Goal: Task Accomplishment & Management: Complete application form

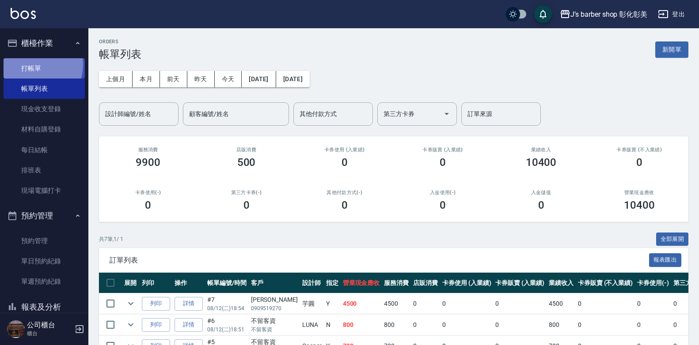
click at [32, 64] on link "打帳單" at bounding box center [44, 68] width 81 height 20
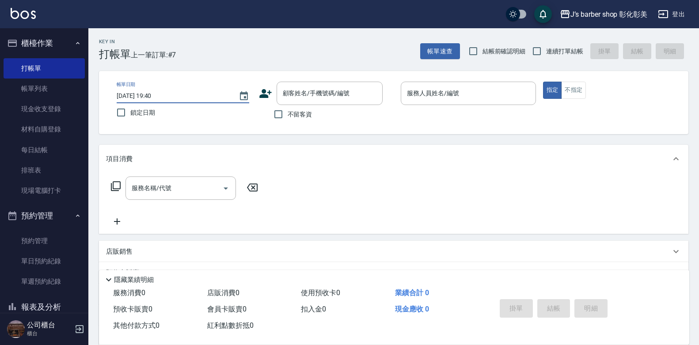
click at [156, 97] on input "[DATE] 19:40" at bounding box center [173, 96] width 113 height 15
click at [163, 95] on input "[DATE] 19:40" at bounding box center [173, 96] width 113 height 15
type input "[DATE] 19:00"
click at [296, 87] on input "顧客姓名/手機號碼/編號" at bounding box center [323, 93] width 85 height 15
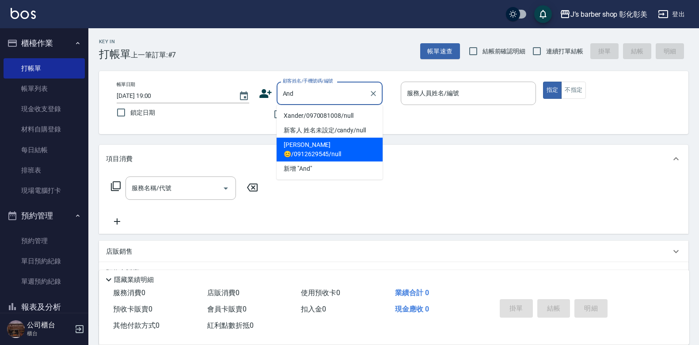
click at [322, 141] on li "[PERSON_NAME]😊/0912629545/null" at bounding box center [330, 150] width 106 height 24
type input "[PERSON_NAME]😊/0912629545/null"
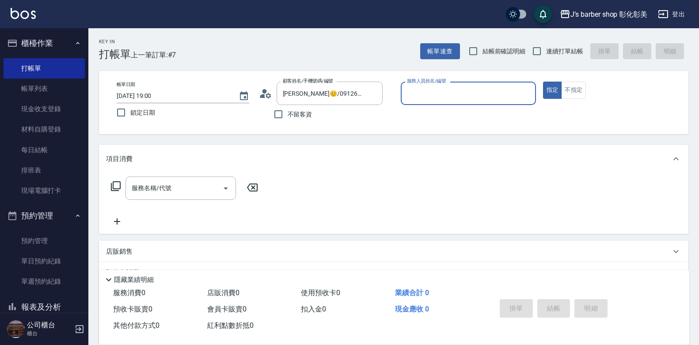
type input "LUNA(無代號)"
click at [152, 186] on div "服務名稱/代號 服務名稱/代號" at bounding box center [180, 188] width 110 height 23
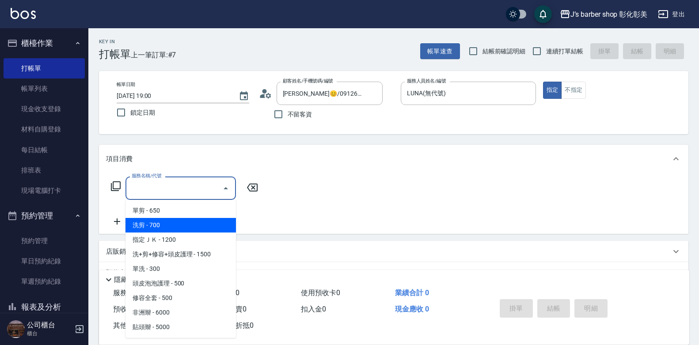
click at [161, 228] on span "洗剪 - 700" at bounding box center [180, 225] width 110 height 15
type input "洗剪(101)"
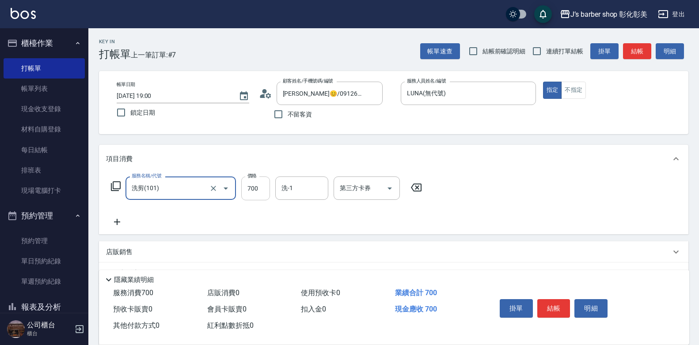
click at [254, 192] on input "700" at bounding box center [255, 189] width 29 height 24
type input "800"
click at [294, 182] on input "洗-1" at bounding box center [301, 188] width 45 height 15
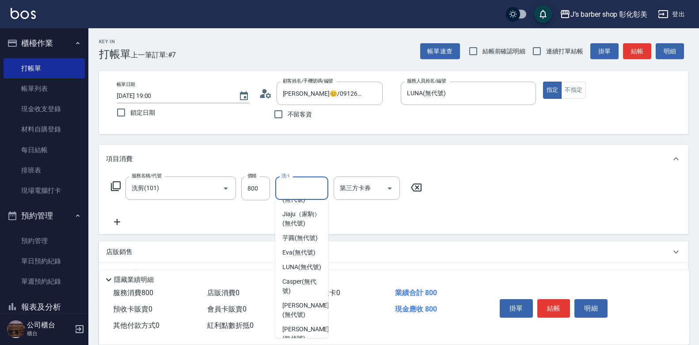
scroll to position [74, 0]
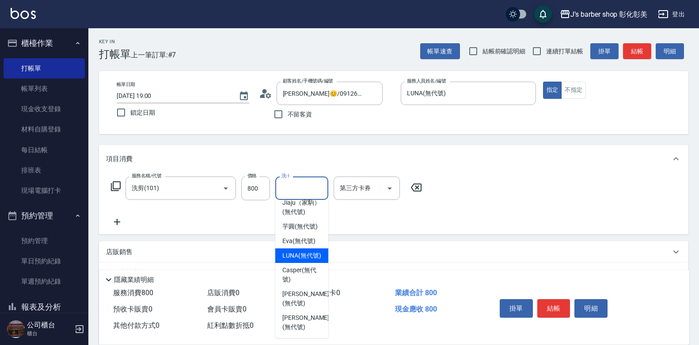
click at [300, 251] on span "LUNA (無代號)" at bounding box center [301, 255] width 39 height 9
type input "LUNA(無代號)"
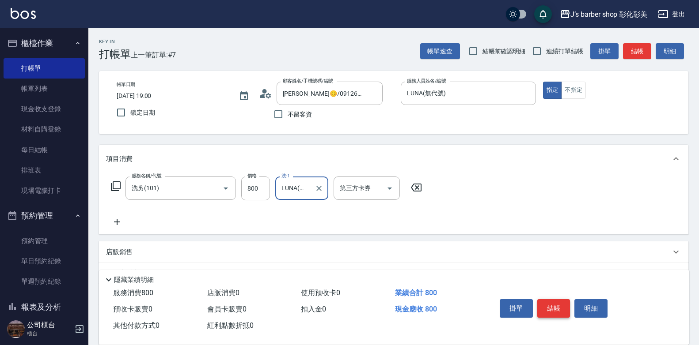
click at [562, 303] on button "結帳" at bounding box center [553, 309] width 33 height 19
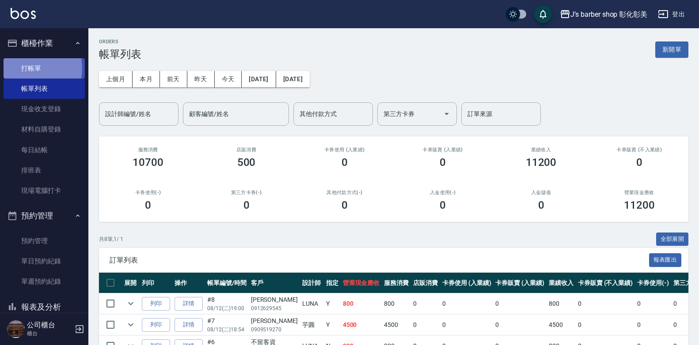
click at [28, 68] on link "打帳單" at bounding box center [44, 68] width 81 height 20
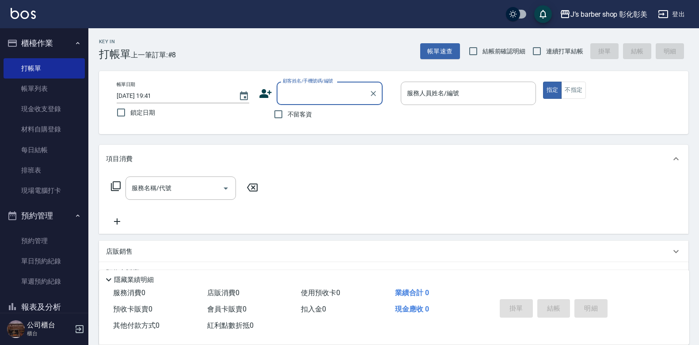
click at [155, 94] on input "[DATE] 19:41" at bounding box center [173, 96] width 113 height 15
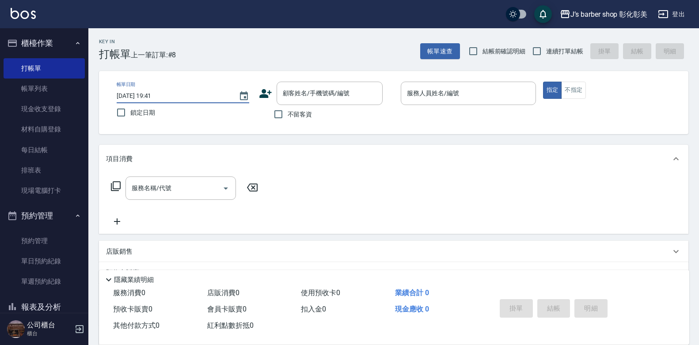
click at [159, 95] on input "[DATE] 19:41" at bounding box center [173, 96] width 113 height 15
click at [333, 102] on div "顧客姓名/手機號碼/編號" at bounding box center [330, 93] width 106 height 23
type input "[DATE] 19:00"
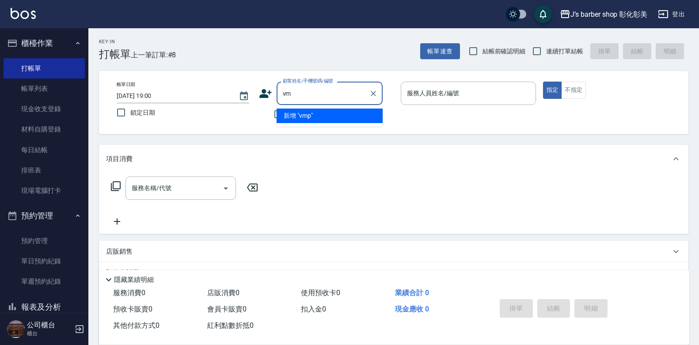
type input "v"
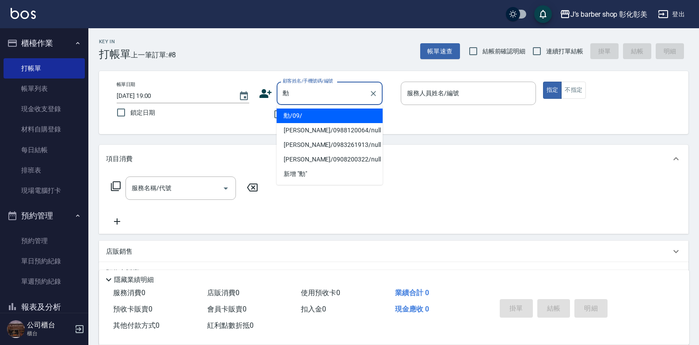
click at [330, 121] on li "勳/09/" at bounding box center [330, 116] width 106 height 15
type input "勳/09/"
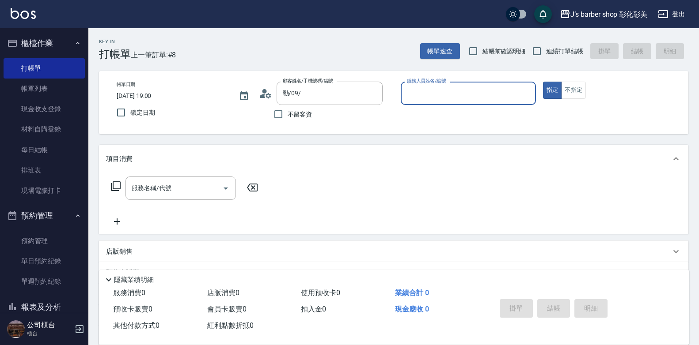
type input "Casper(無代號)"
click at [201, 188] on input "服務名稱/代號" at bounding box center [173, 188] width 89 height 15
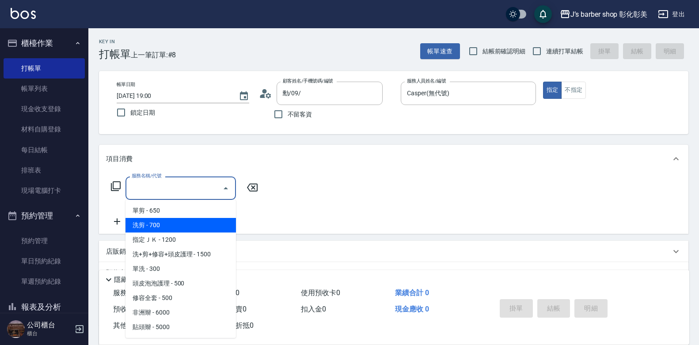
click at [200, 225] on span "洗剪 - 700" at bounding box center [180, 225] width 110 height 15
type input "洗剪(101)"
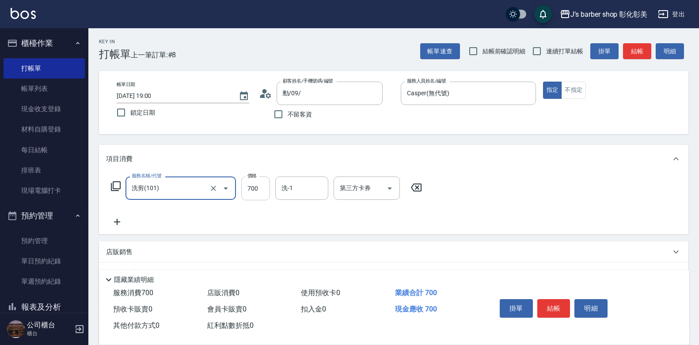
click at [252, 194] on input "700" at bounding box center [255, 189] width 29 height 24
type input "600"
click at [297, 188] on input "洗-1" at bounding box center [301, 188] width 45 height 15
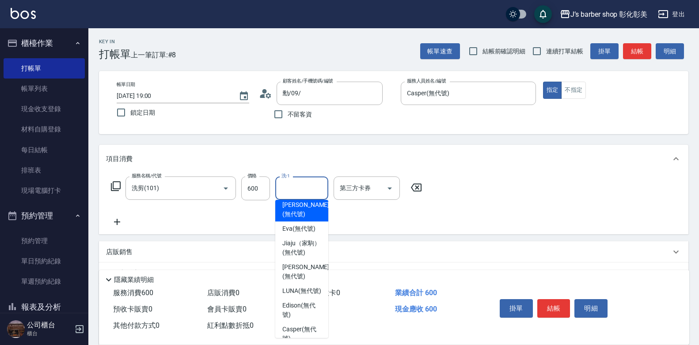
scroll to position [74, 0]
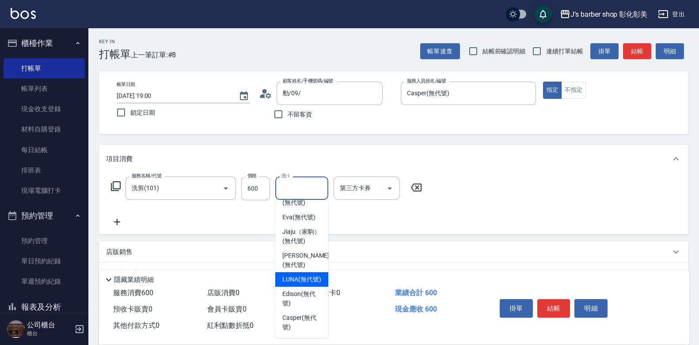
click at [301, 275] on span "LUNA (無代號)" at bounding box center [301, 279] width 39 height 9
type input "LUNA(無代號)"
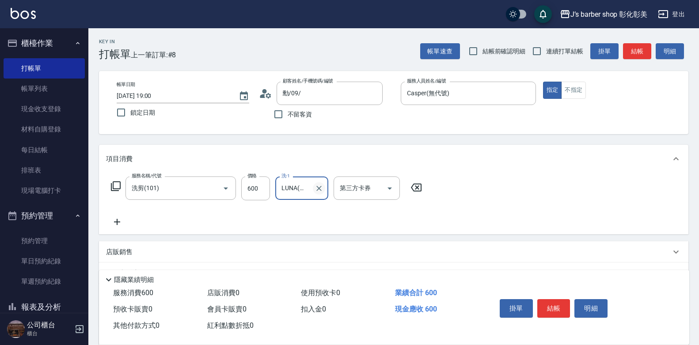
click at [322, 188] on icon "Clear" at bounding box center [319, 188] width 9 height 9
click at [543, 304] on button "結帳" at bounding box center [553, 309] width 33 height 19
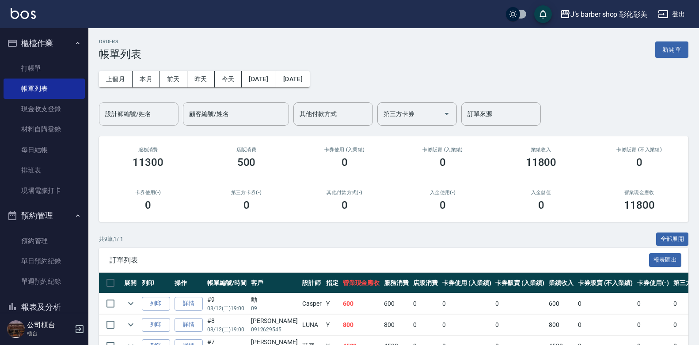
click at [121, 112] on div "設計師編號/姓名 設計師編號/姓名" at bounding box center [139, 113] width 80 height 23
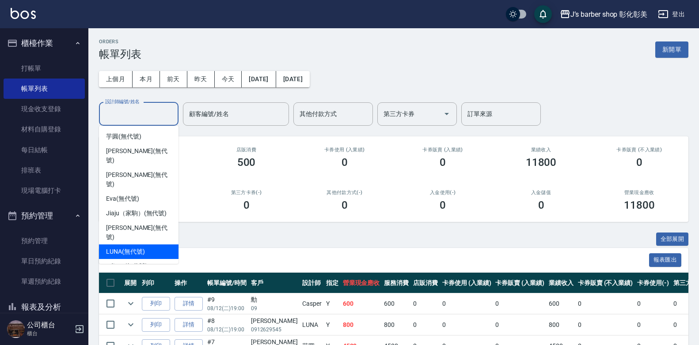
click at [130, 247] on span "LUNA (無代號)" at bounding box center [125, 251] width 39 height 9
type input "LUNA(無代號)"
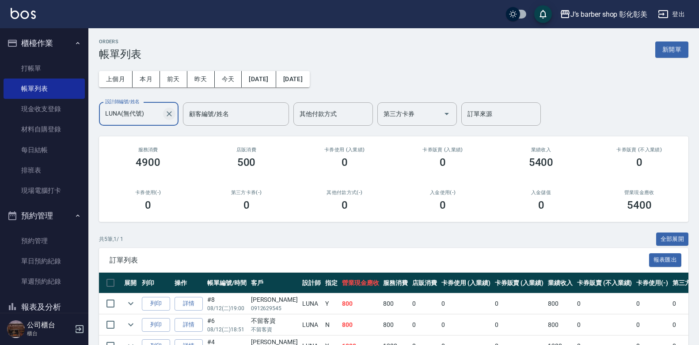
click at [165, 114] on icon "Clear" at bounding box center [169, 114] width 9 height 9
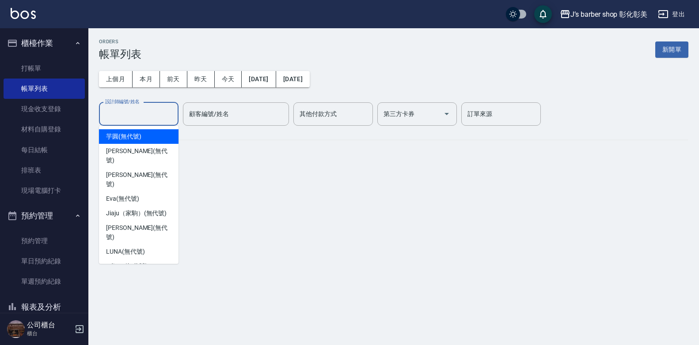
click at [165, 114] on input "設計師編號/姓名" at bounding box center [139, 113] width 72 height 15
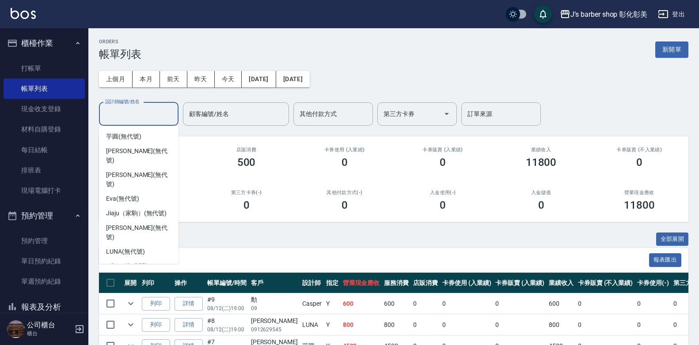
click at [133, 274] on div "Casper (無代號)" at bounding box center [139, 281] width 80 height 15
type input "Casper(無代號)"
click at [133, 248] on div "ORDERS 帳單列表 新開單 上個月 本月 [DATE] [DATE] [DATE] [DATE] [DATE] 設計師編號/姓名 [PERSON_NAME…" at bounding box center [349, 259] width 699 height 519
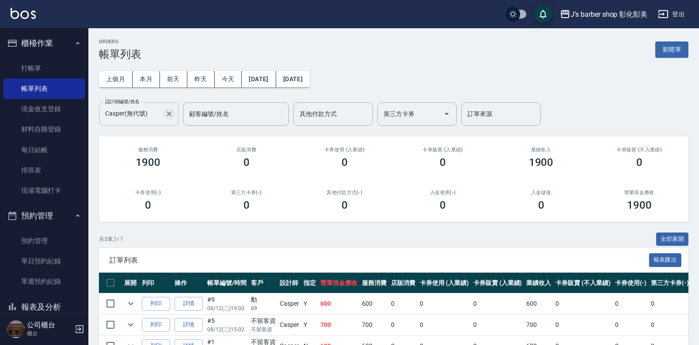
click at [168, 113] on icon "Clear" at bounding box center [169, 113] width 5 height 5
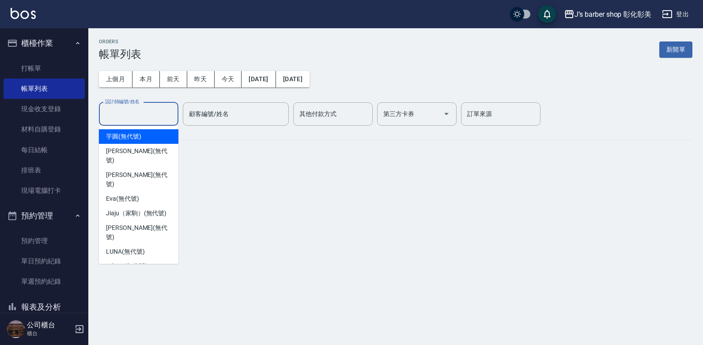
click at [168, 113] on input "設計師編號/姓名" at bounding box center [139, 113] width 72 height 15
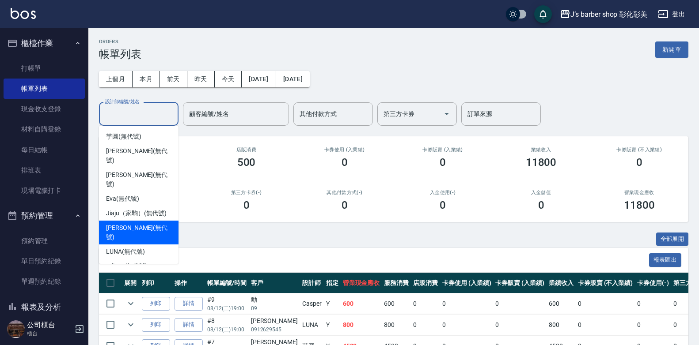
click at [223, 243] on div "共 9 筆, 1 / 1 全部展開" at bounding box center [393, 240] width 589 height 14
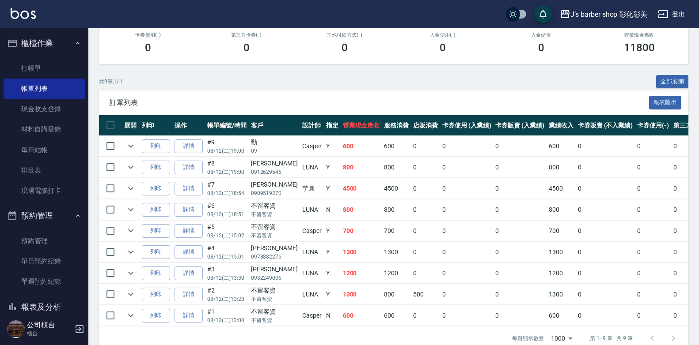
scroll to position [180, 0]
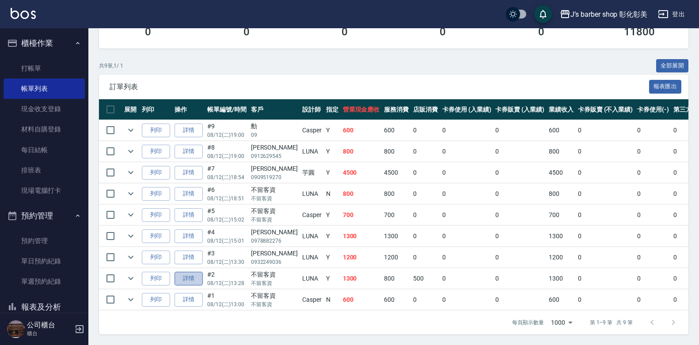
click at [201, 272] on link "詳情" at bounding box center [188, 279] width 28 height 14
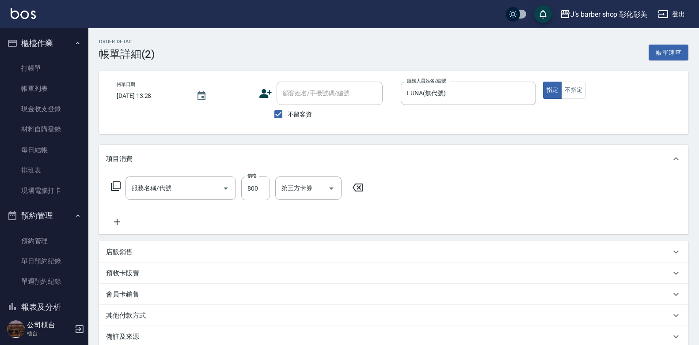
type input "[DATE] 13:28"
checkbox input "true"
type input "LUNA(無代號)"
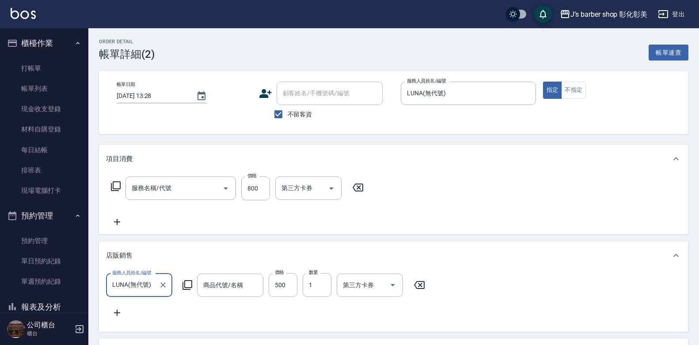
type input "洗剪(101)"
type input "IMMORTAL 黃槍 強力定型噴 (霧面)"
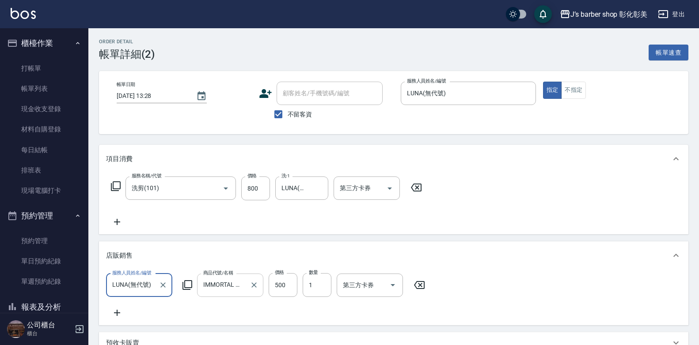
click at [215, 282] on input "IMMORTAL 黃槍 強力定型噴 (霧面)" at bounding box center [223, 285] width 45 height 15
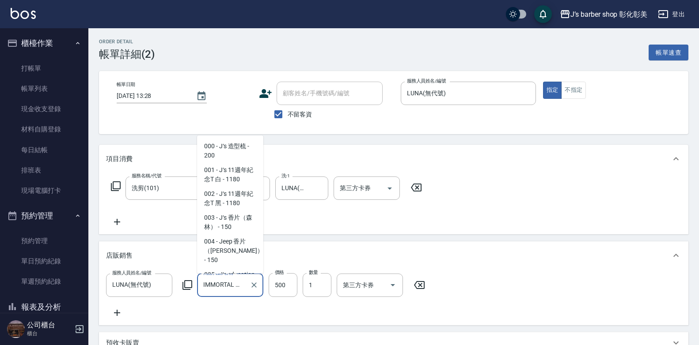
scroll to position [597, 0]
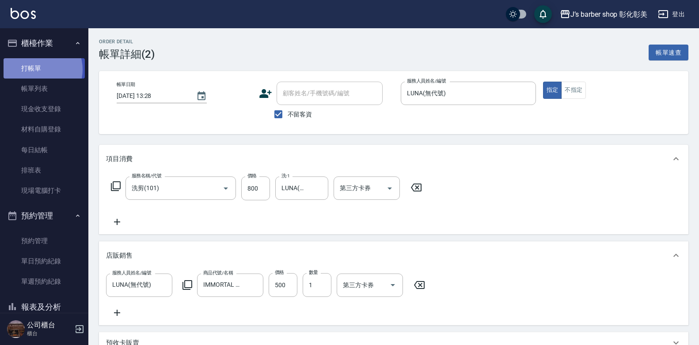
click at [38, 69] on link "打帳單" at bounding box center [44, 68] width 81 height 20
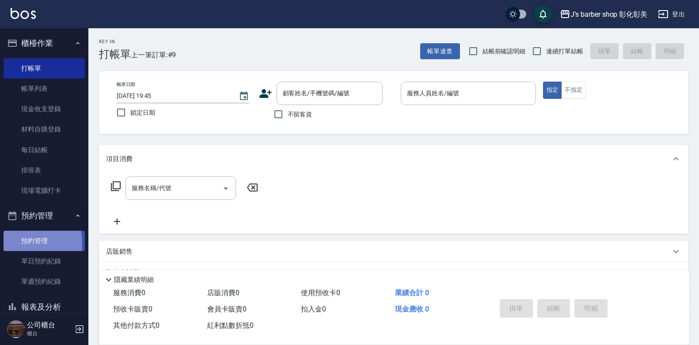
click at [13, 244] on link "預約管理" at bounding box center [44, 241] width 81 height 20
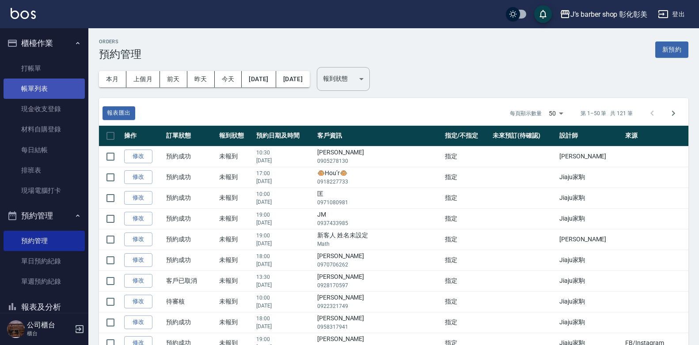
click at [23, 87] on link "帳單列表" at bounding box center [44, 89] width 81 height 20
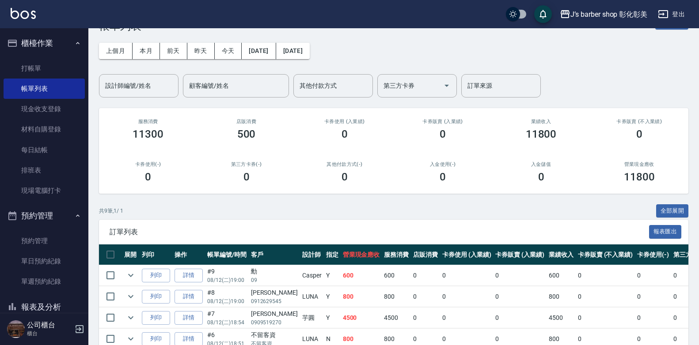
scroll to position [44, 0]
